Goal: Information Seeking & Learning: Check status

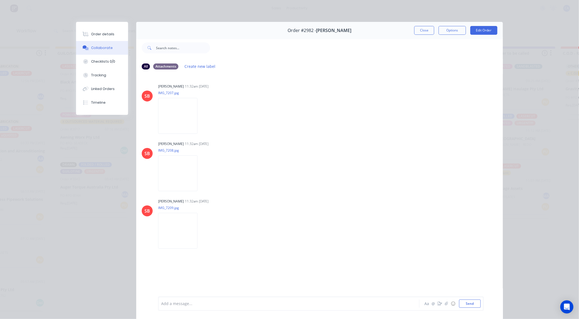
scroll to position [517, 0]
click at [433, 33] on div "Close Options Edit Order" at bounding box center [455, 30] width 83 height 9
click at [426, 33] on button "Close" at bounding box center [424, 30] width 20 height 9
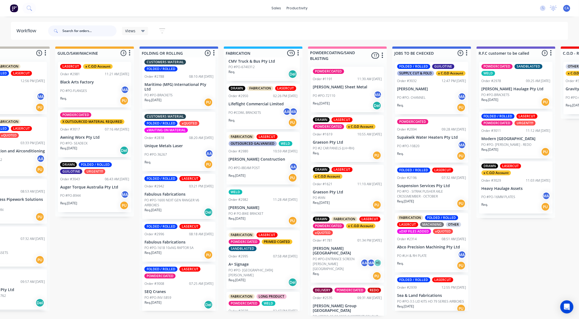
click at [78, 29] on input "text" at bounding box center [89, 30] width 54 height 11
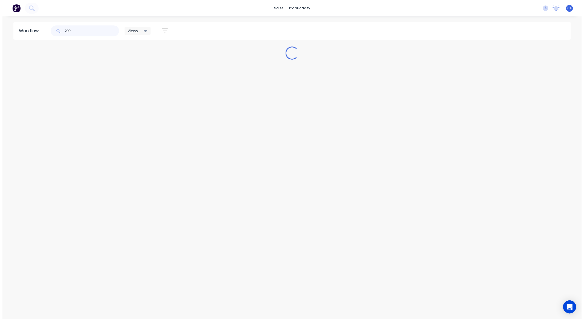
scroll to position [0, 0]
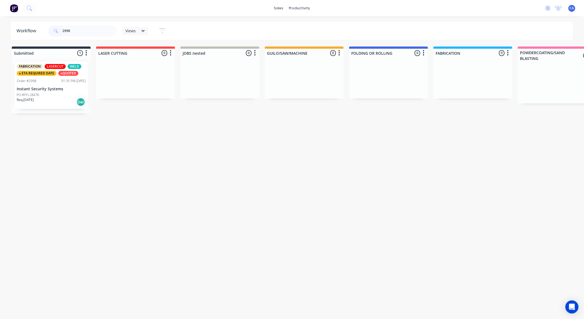
click at [48, 90] on p "Instant Security Systems" at bounding box center [51, 89] width 69 height 5
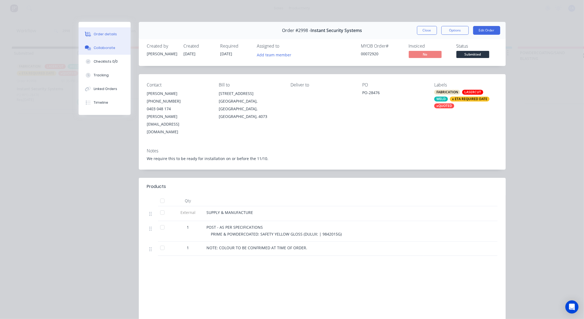
click at [102, 44] on button "Collaborate" at bounding box center [105, 48] width 52 height 14
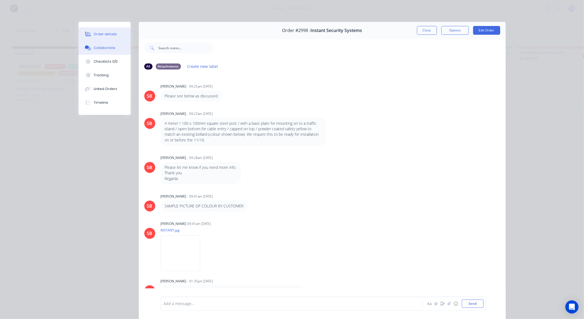
click at [106, 32] on div "Order details" at bounding box center [105, 34] width 23 height 5
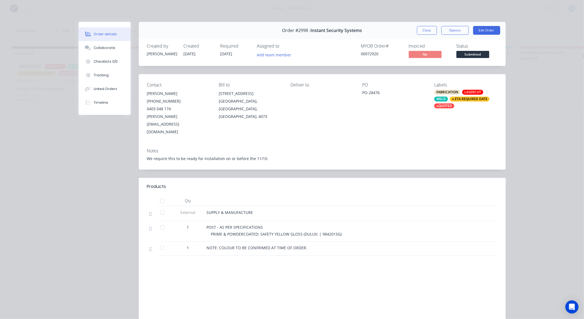
click at [422, 28] on button "Close" at bounding box center [427, 30] width 20 height 9
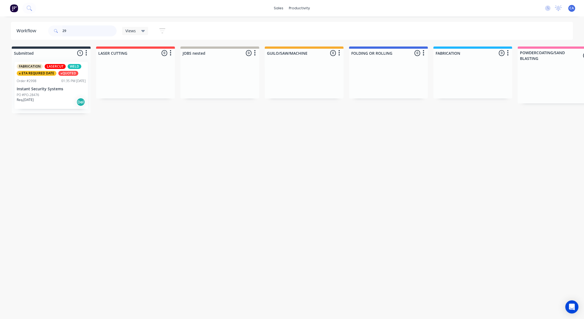
type input "2"
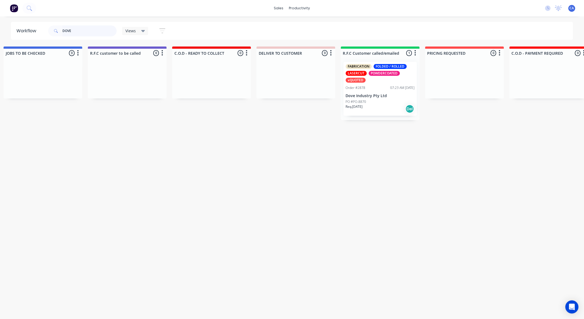
scroll to position [0, 601]
click at [389, 107] on div "Req. [DATE] Del" at bounding box center [377, 108] width 69 height 9
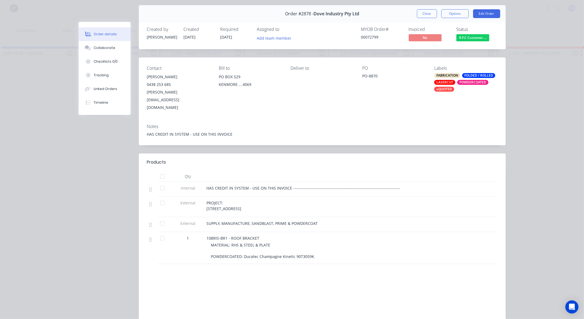
scroll to position [30, 0]
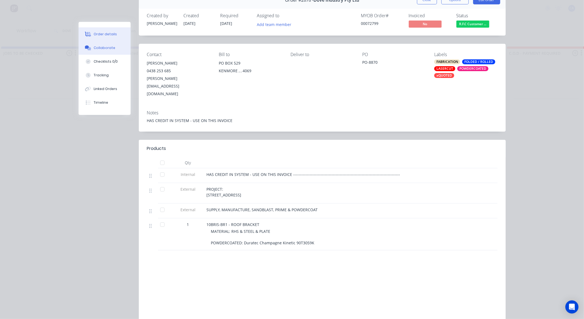
click at [119, 49] on button "Collaborate" at bounding box center [105, 48] width 52 height 14
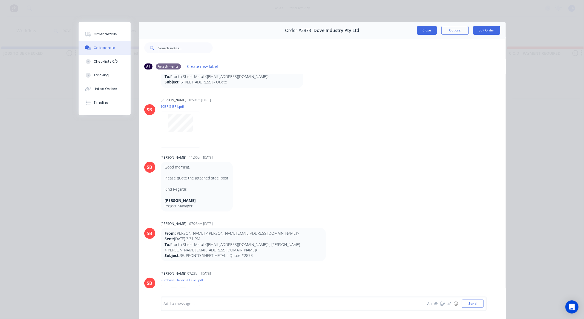
click at [422, 31] on button "Close" at bounding box center [427, 30] width 20 height 9
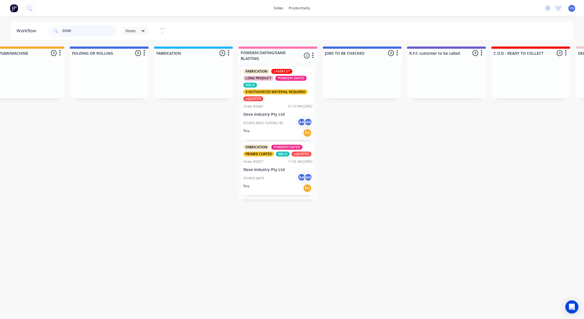
scroll to position [0, 277]
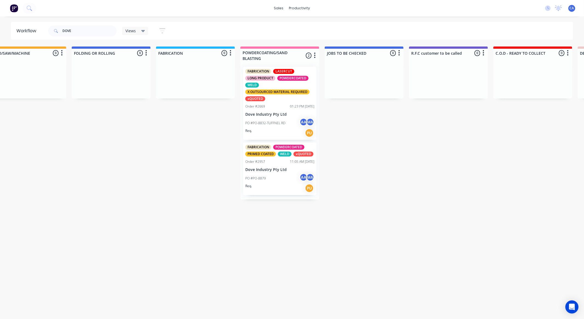
click at [289, 182] on div "PO #PO-8879 AA MA" at bounding box center [279, 178] width 69 height 10
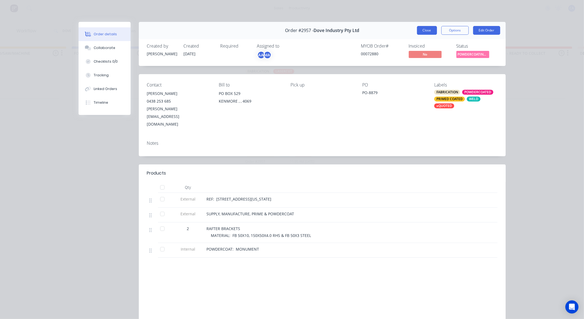
click at [420, 31] on button "Close" at bounding box center [427, 30] width 20 height 9
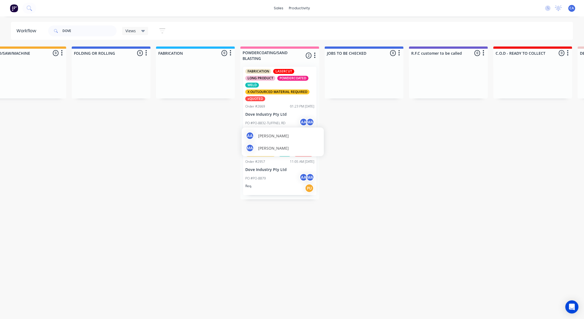
click at [293, 131] on div "AA [PERSON_NAME] MA [PERSON_NAME]" at bounding box center [283, 142] width 82 height 29
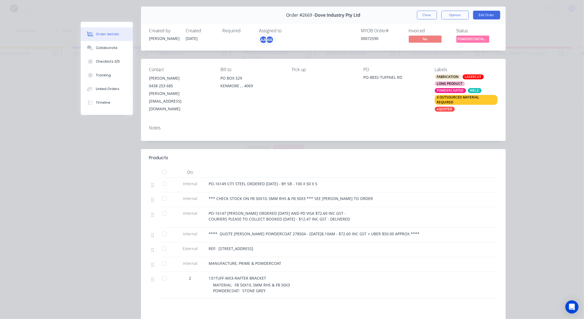
scroll to position [30, 0]
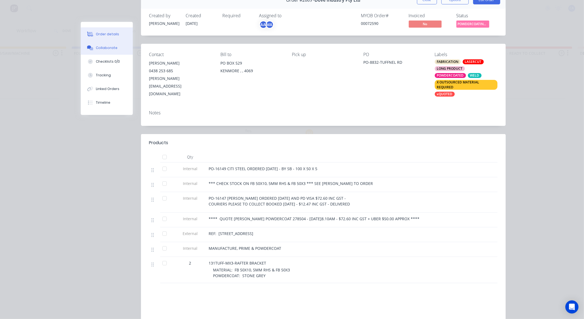
click at [116, 48] on button "Collaborate" at bounding box center [107, 48] width 52 height 14
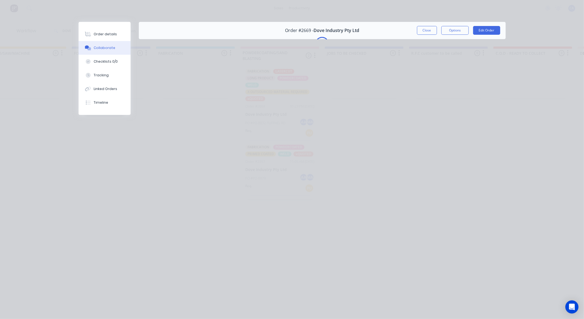
scroll to position [0, 0]
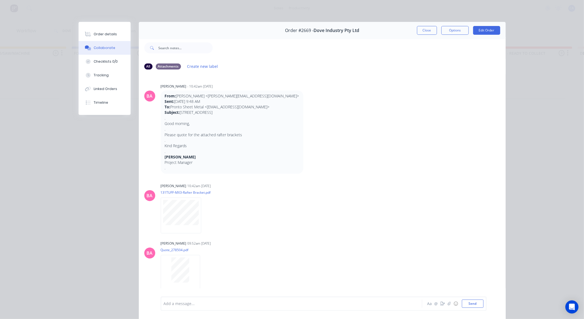
click at [431, 30] on button "Close" at bounding box center [427, 30] width 20 height 9
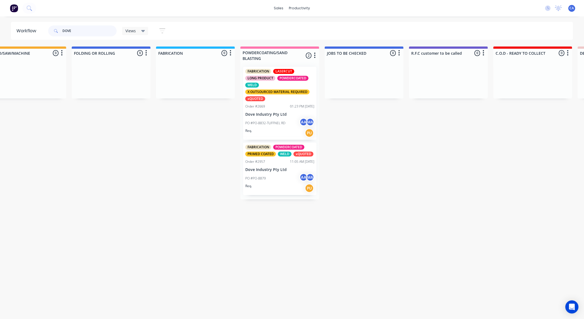
drag, startPoint x: 41, startPoint y: 26, endPoint x: 31, endPoint y: 28, distance: 10.4
click at [36, 26] on header "Workflow DOVE Views Save new view None (Default) edit Show/Hide statuses Show l…" at bounding box center [292, 31] width 562 height 18
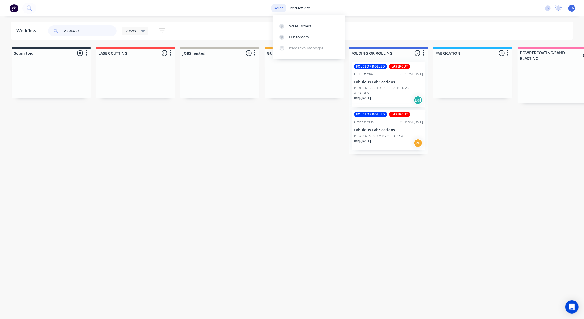
type input "FABULOUS"
click at [282, 8] on div "sales" at bounding box center [278, 8] width 15 height 8
click at [300, 38] on div "Customers" at bounding box center [299, 37] width 20 height 5
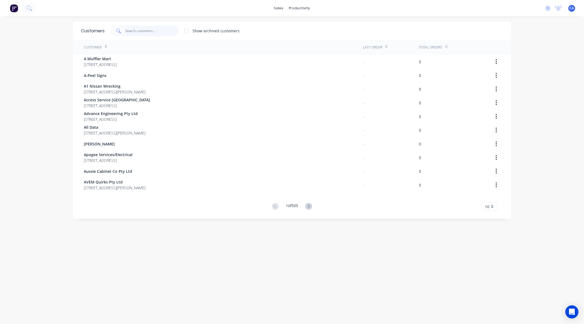
click at [130, 31] on input "text" at bounding box center [151, 30] width 53 height 11
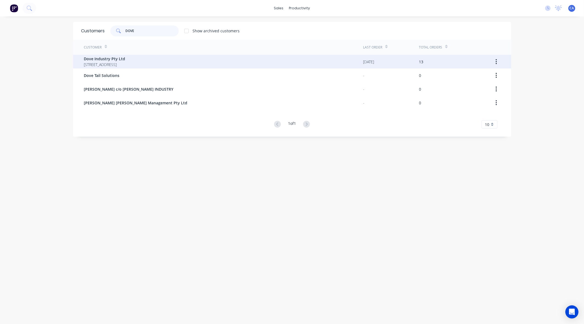
type input "DOVE"
click at [124, 64] on span "[STREET_ADDRESS]" at bounding box center [104, 65] width 41 height 6
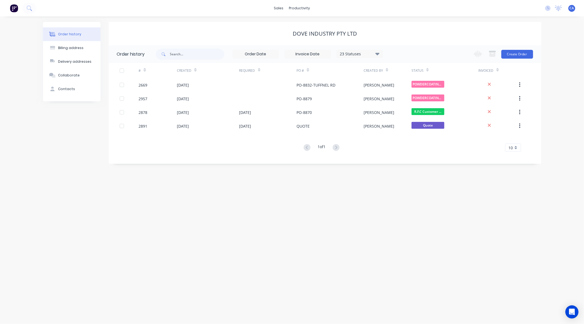
drag, startPoint x: 366, startPoint y: 53, endPoint x: 374, endPoint y: 58, distance: 9.7
click at [367, 53] on div "23 Statuses" at bounding box center [360, 54] width 46 height 6
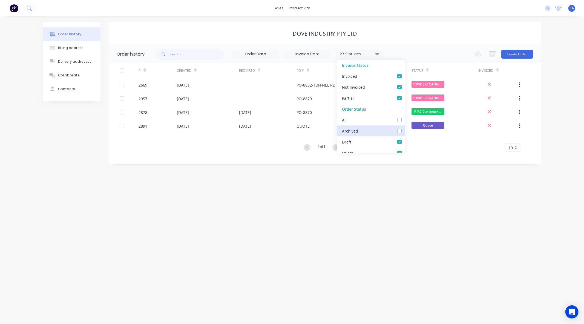
click at [405, 117] on label at bounding box center [405, 117] width 0 height 0
click at [405, 121] on input "checkbox" at bounding box center [407, 119] width 4 height 5
checkbox input "true"
click at [321, 212] on div "Order history Billing address Delivery addresses Collaborate Contacts Dove Indu…" at bounding box center [292, 169] width 584 height 307
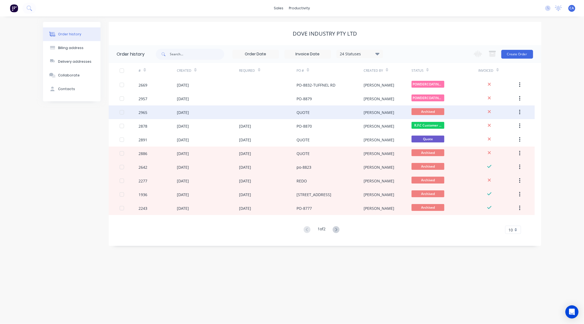
click at [356, 113] on div "QUOTE" at bounding box center [329, 112] width 67 height 14
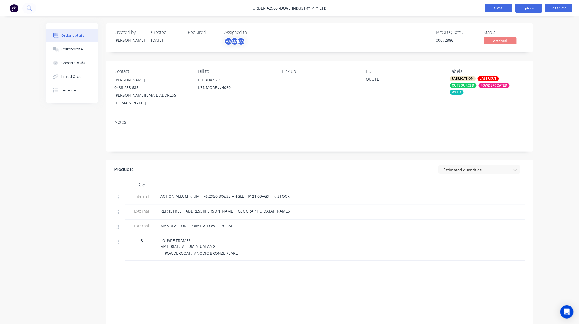
click at [494, 8] on button "Close" at bounding box center [498, 8] width 27 height 8
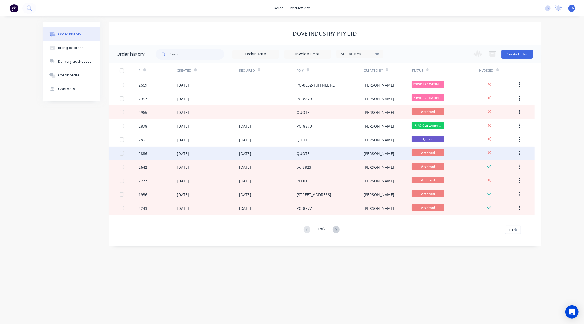
click at [362, 157] on div "QUOTE" at bounding box center [329, 153] width 67 height 14
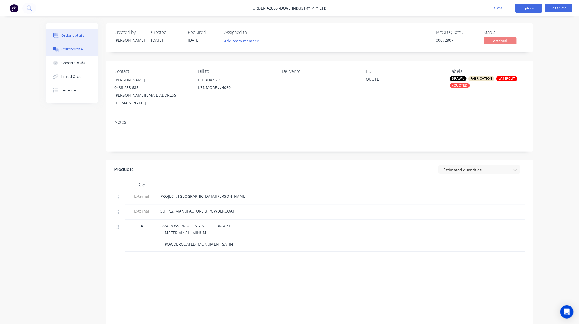
click at [76, 51] on div "Collaborate" at bounding box center [72, 49] width 22 height 5
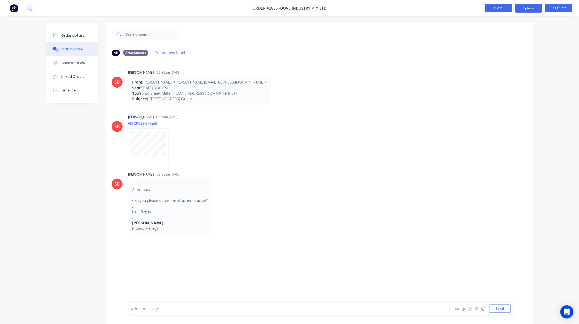
click at [495, 9] on button "Close" at bounding box center [498, 8] width 27 height 8
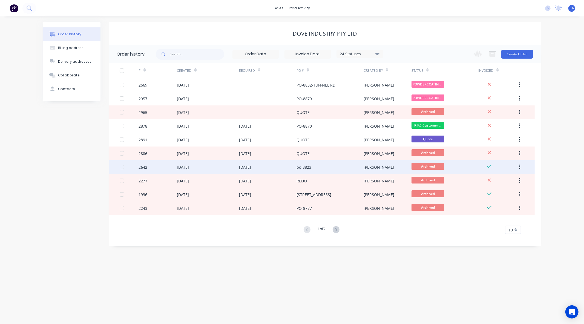
click at [364, 169] on div "[PERSON_NAME]" at bounding box center [379, 167] width 31 height 6
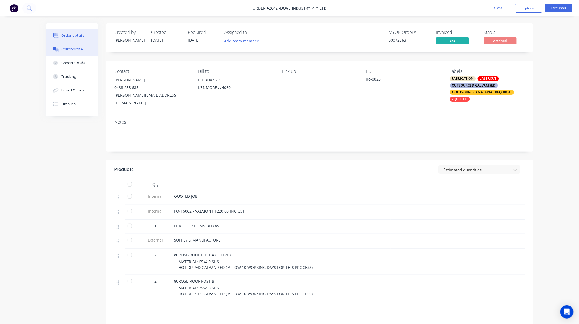
click at [79, 52] on button "Collaborate" at bounding box center [72, 49] width 52 height 14
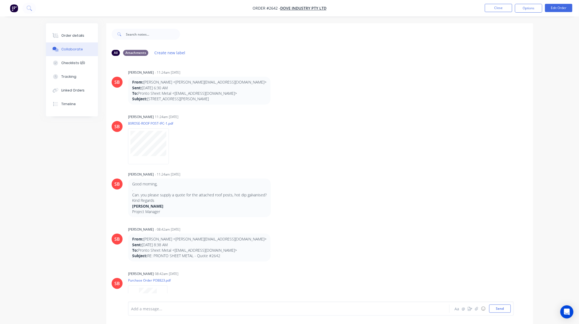
click at [499, 12] on li "Close" at bounding box center [498, 8] width 27 height 9
click at [500, 9] on button "Close" at bounding box center [498, 8] width 27 height 8
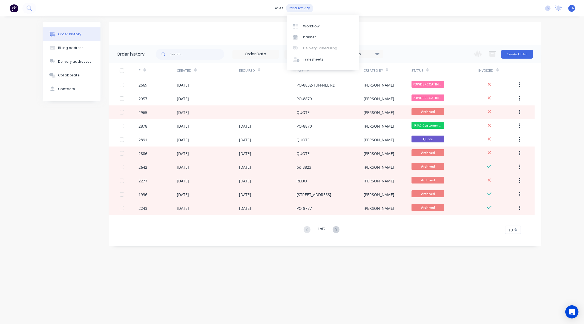
click at [301, 9] on div "productivity" at bounding box center [299, 8] width 27 height 8
click at [314, 25] on div "Workflow" at bounding box center [311, 26] width 16 height 5
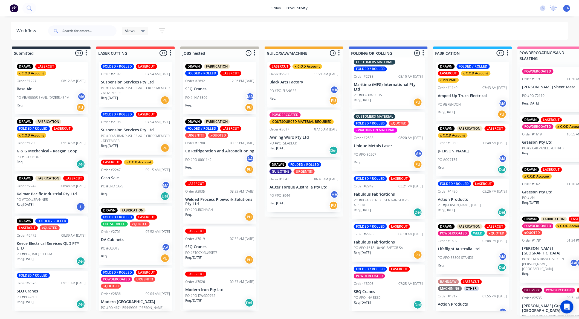
scroll to position [1, 0]
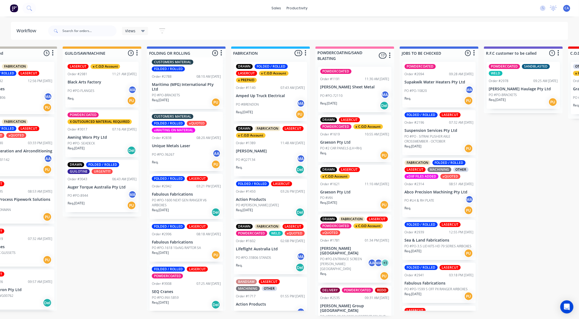
drag, startPoint x: 295, startPoint y: 203, endPoint x: 312, endPoint y: 196, distance: 18.9
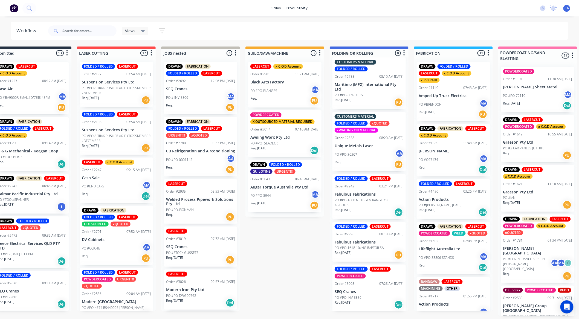
scroll to position [1, 0]
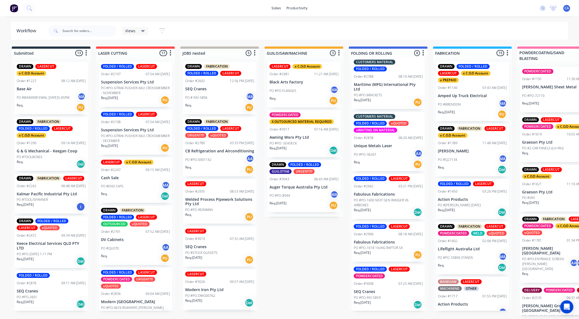
drag, startPoint x: 259, startPoint y: 169, endPoint x: 242, endPoint y: 169, distance: 17.0
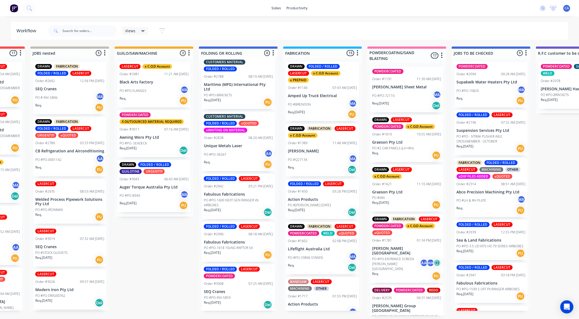
drag, startPoint x: 196, startPoint y: 96, endPoint x: 206, endPoint y: 96, distance: 9.9
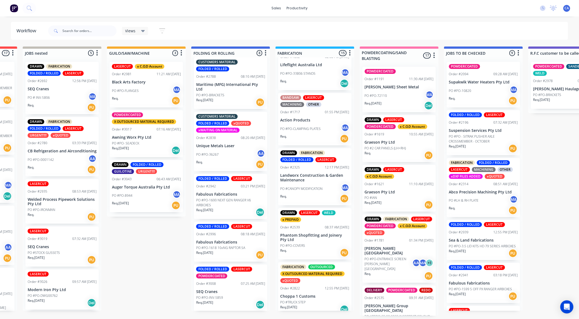
scroll to position [0, 0]
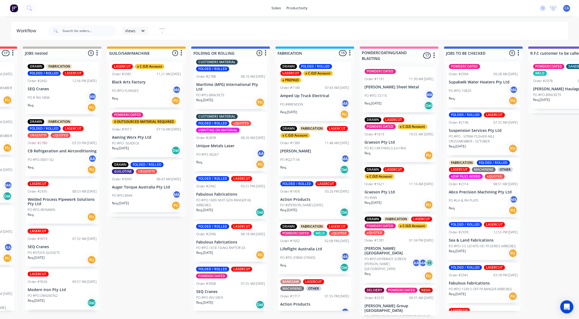
click at [214, 296] on p "PO #PO-INV-5859" at bounding box center [209, 297] width 27 height 5
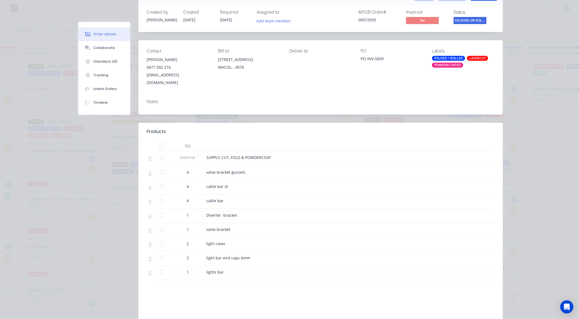
scroll to position [91, 0]
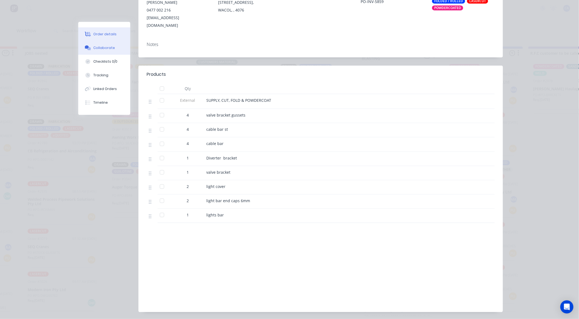
click at [120, 47] on button "Collaborate" at bounding box center [104, 48] width 52 height 14
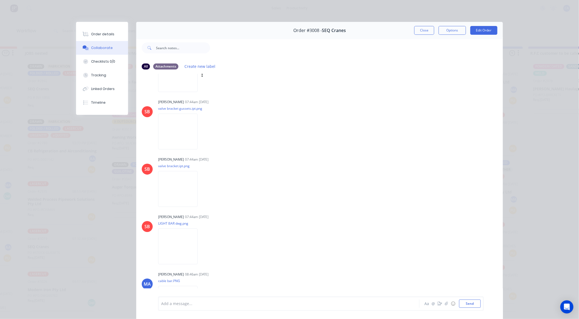
scroll to position [732, 0]
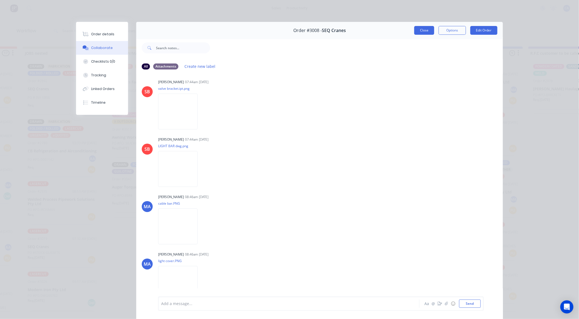
click at [428, 31] on button "Close" at bounding box center [424, 30] width 20 height 9
